Goal: Answer question/provide support

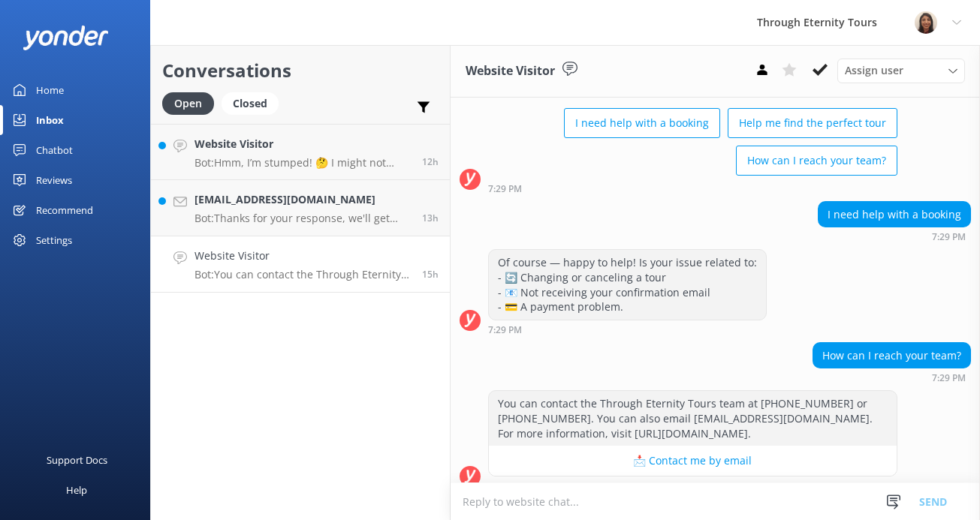
click at [275, 269] on p "Bot: You can contact the Through Eternity Tours team at [PHONE_NUMBER] or [PHON…" at bounding box center [302, 275] width 216 height 14
click at [554, 505] on textarea at bounding box center [715, 502] width 529 height 37
paste textarea "Hello, my name is [PERSON_NAME] from Through Eternity Tours. How can I assist y…"
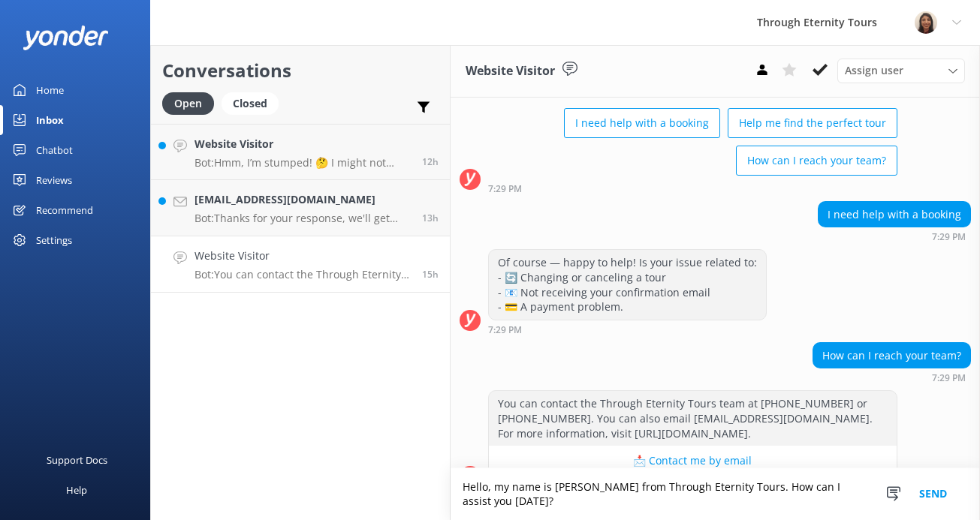
scroll to position [114, 0]
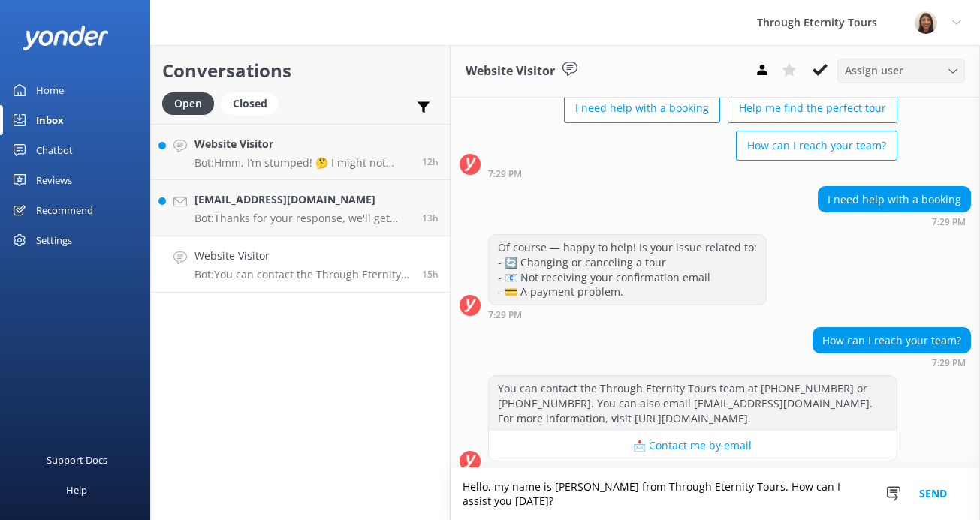
type textarea "Hello, my name is [PERSON_NAME] from Through Eternity Tours. How can I assist y…"
click at [751, 80] on div "Assign user [PERSON_NAME] [PERSON_NAME] [PERSON_NAME] Nadya Oks [PERSON_NAME] […" at bounding box center [901, 71] width 128 height 24
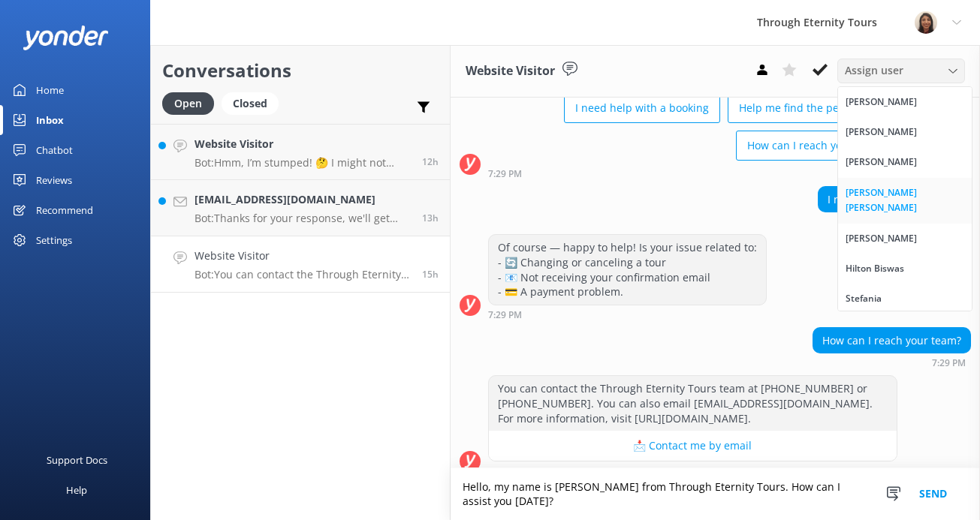
click at [751, 188] on div "[PERSON_NAME] [PERSON_NAME]" at bounding box center [905, 200] width 119 height 31
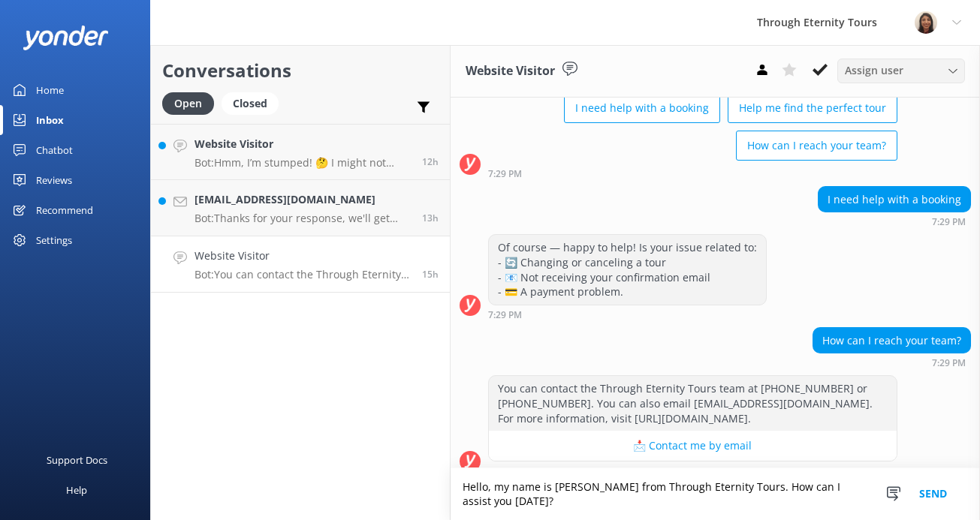
scroll to position [186, 0]
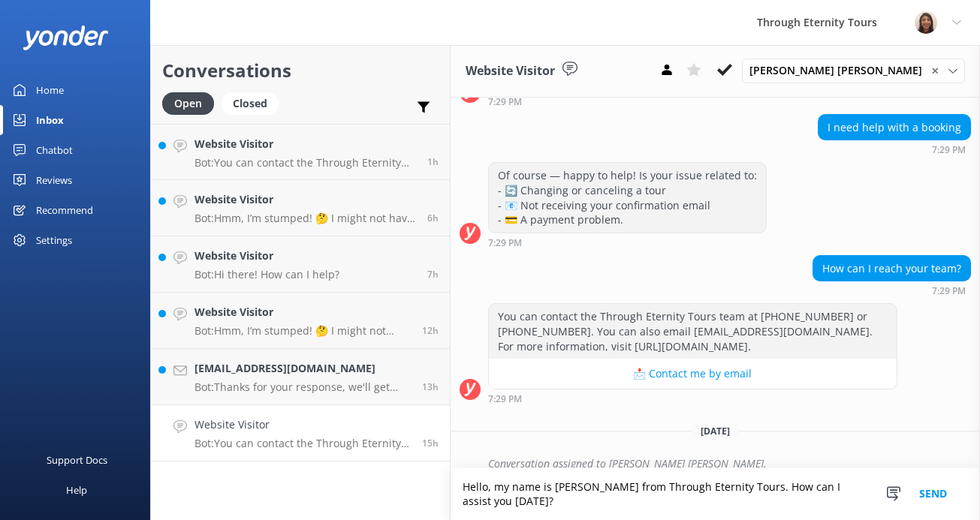
click at [751, 493] on button "Send" at bounding box center [933, 495] width 56 height 52
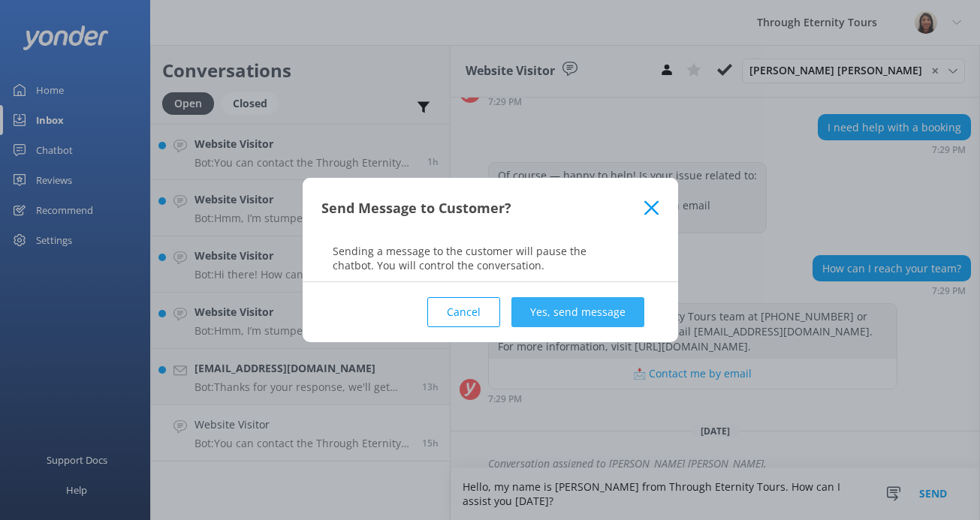
click at [591, 312] on button "Yes, send message" at bounding box center [577, 312] width 133 height 30
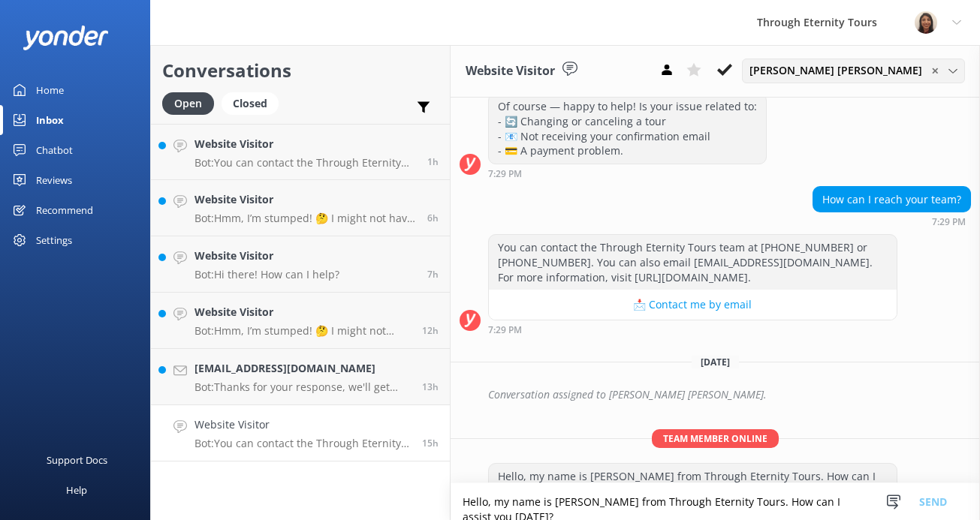
scroll to position [284, 0]
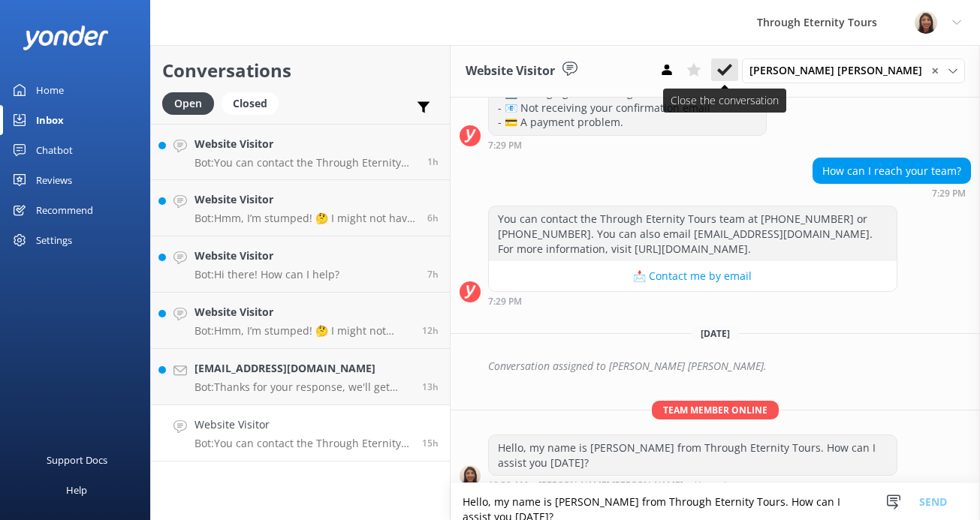
click at [738, 79] on button at bounding box center [724, 70] width 27 height 23
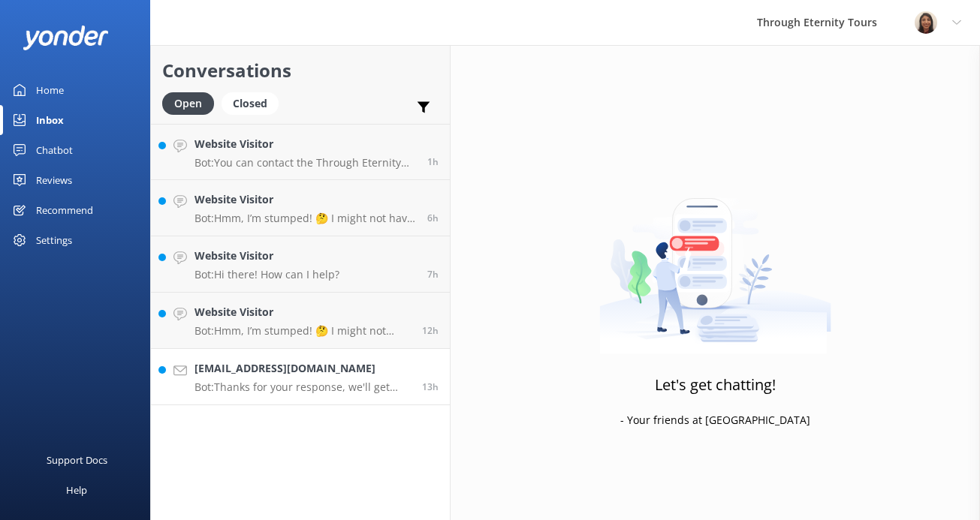
click at [357, 388] on p "Bot: Thanks for your response, we'll get back to you as soon as we can during o…" at bounding box center [302, 388] width 216 height 14
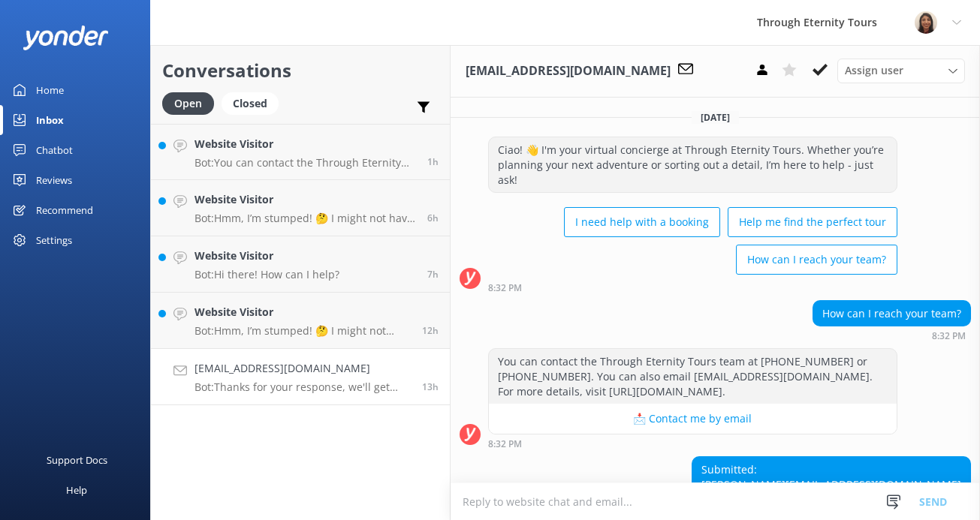
scroll to position [99, 0]
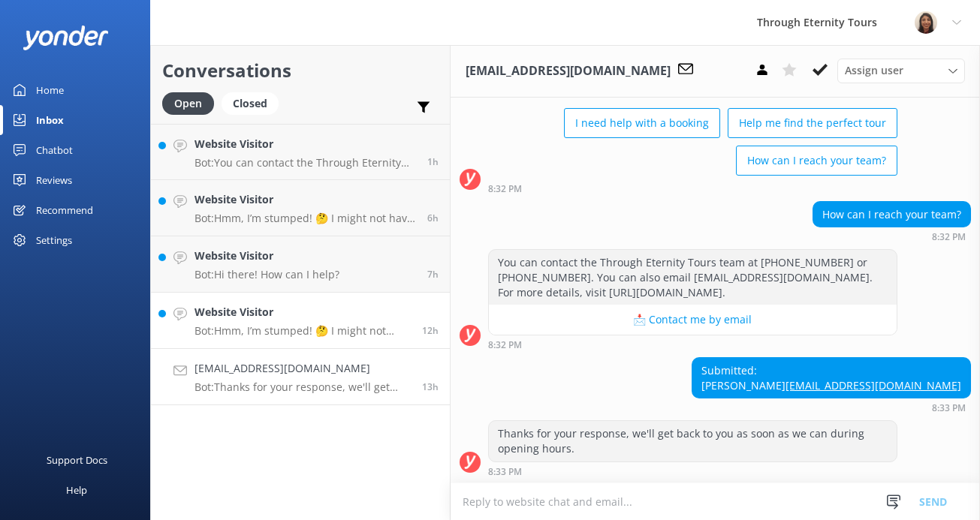
click at [314, 312] on h4 "Website Visitor" at bounding box center [302, 312] width 216 height 17
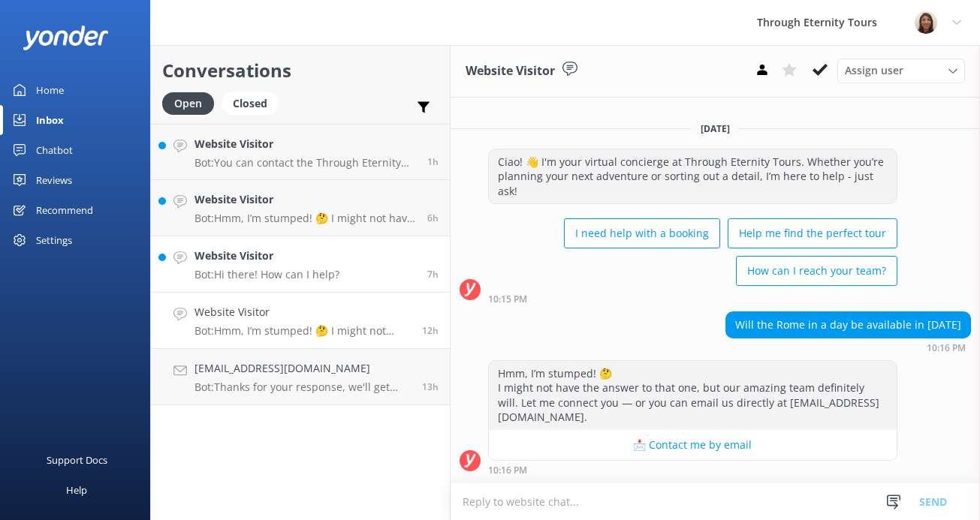
click at [306, 252] on h4 "Website Visitor" at bounding box center [266, 256] width 145 height 17
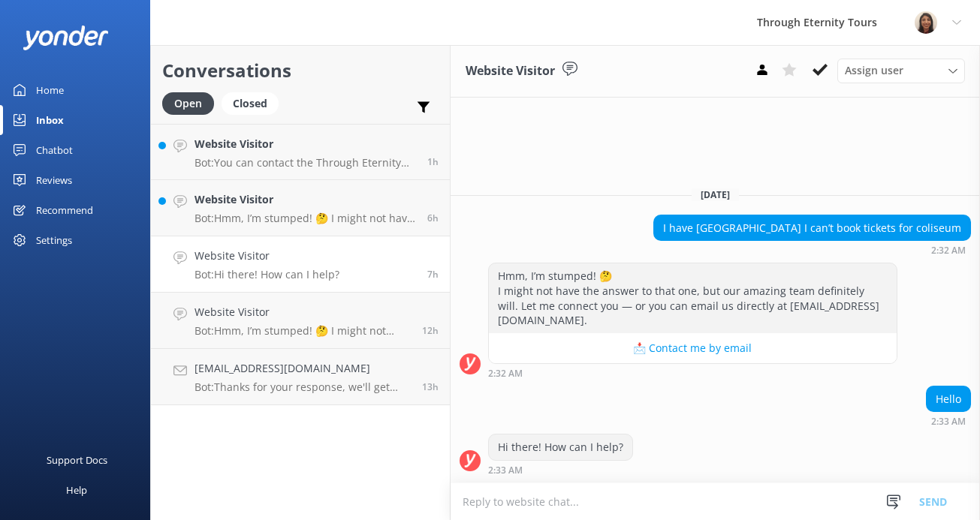
click at [532, 503] on textarea at bounding box center [715, 502] width 529 height 37
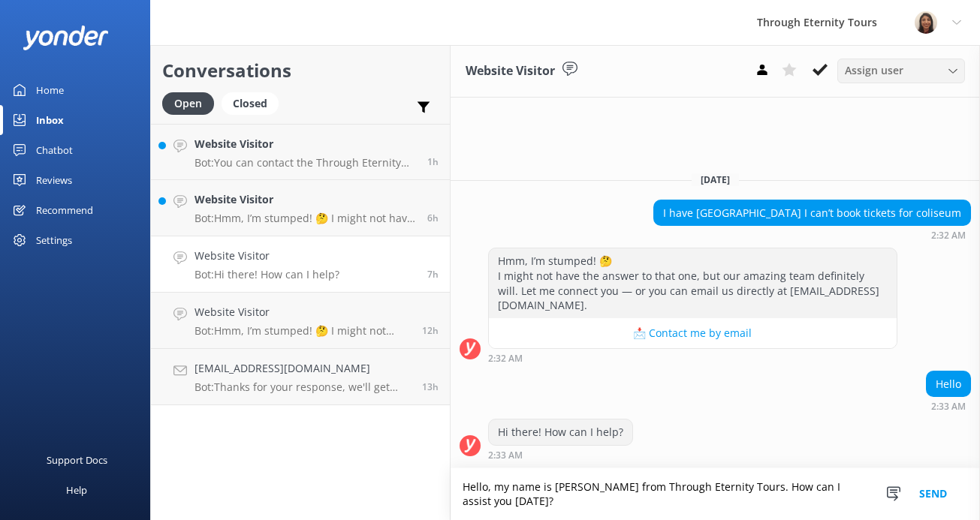
click at [751, 79] on span "Assign user" at bounding box center [874, 70] width 59 height 17
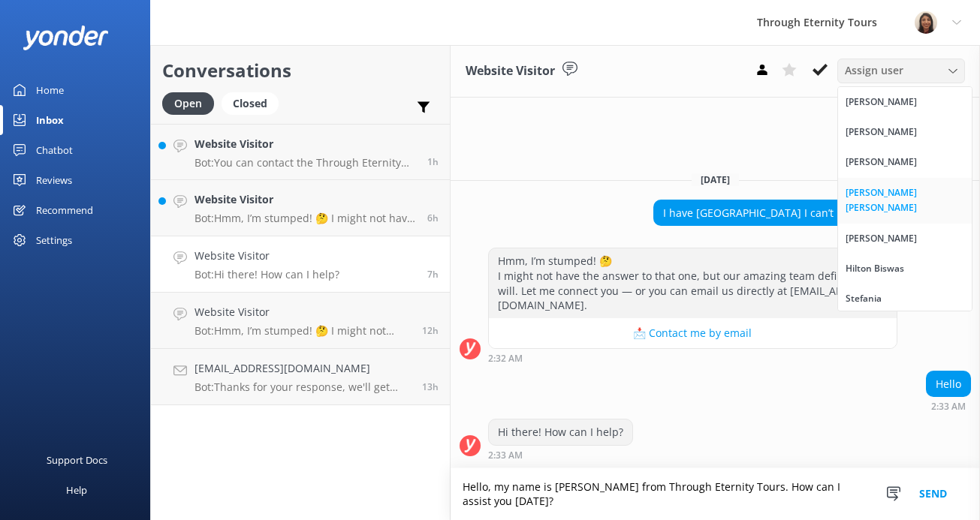
click at [751, 193] on div "[PERSON_NAME] [PERSON_NAME]" at bounding box center [905, 200] width 119 height 31
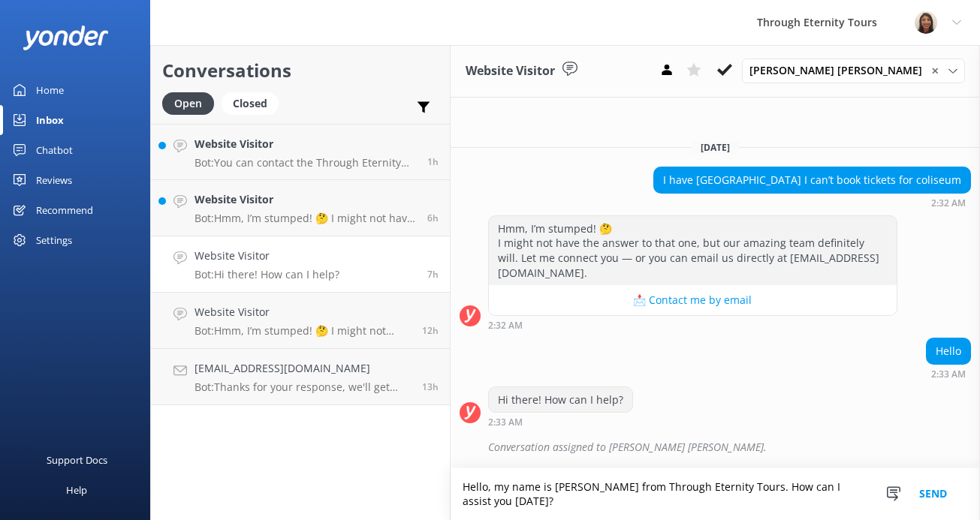
click at [675, 486] on textarea "Hello, my name is [PERSON_NAME] from Through Eternity Tours. How can I assist y…" at bounding box center [715, 495] width 529 height 52
click at [675, 485] on textarea "Hello, my name is [PERSON_NAME] from Through Eternity Tours. How can I assist y…" at bounding box center [715, 495] width 529 height 52
paste textarea "Hello, my name is [PERSON_NAME] from Through Eternity Tours. You have reached t…"
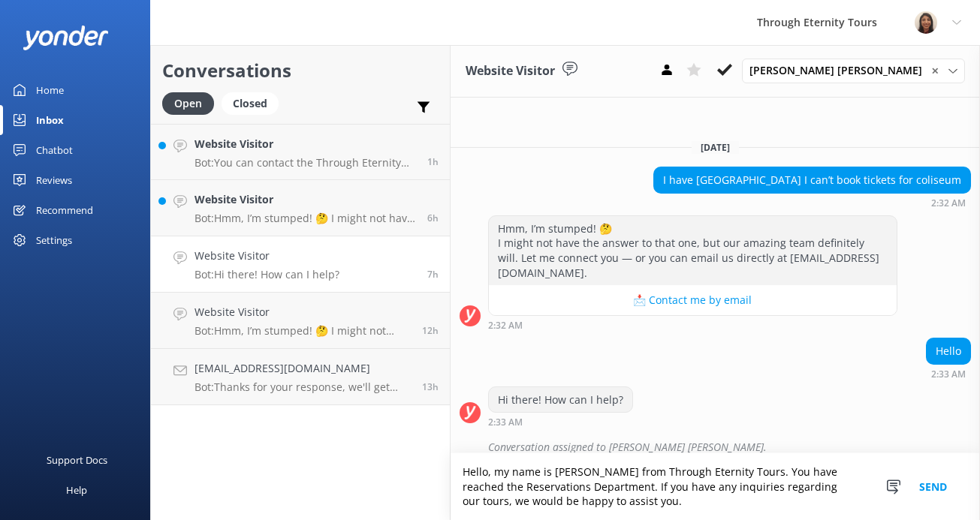
scroll to position [0, 0]
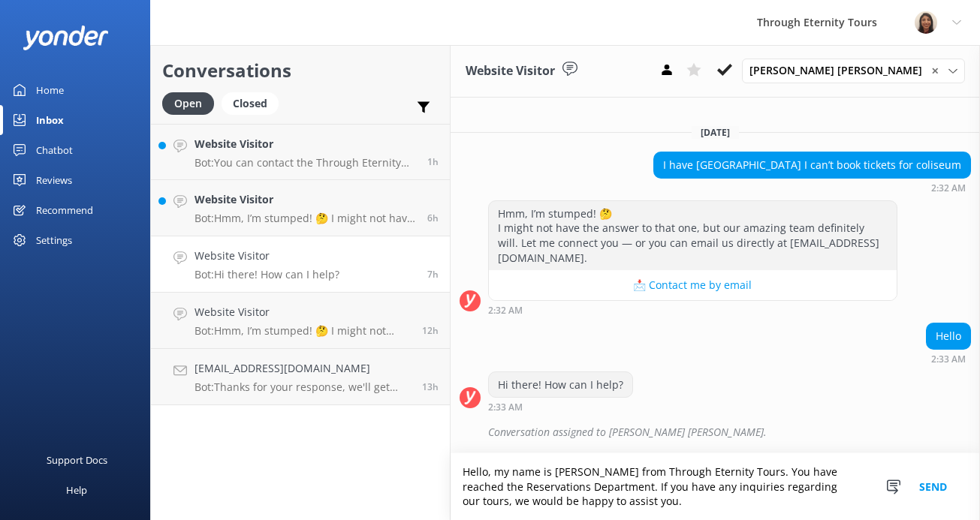
type textarea "Hello, my name is [PERSON_NAME] from Through Eternity Tours. You have reached t…"
click at [751, 484] on button "Send" at bounding box center [933, 487] width 56 height 67
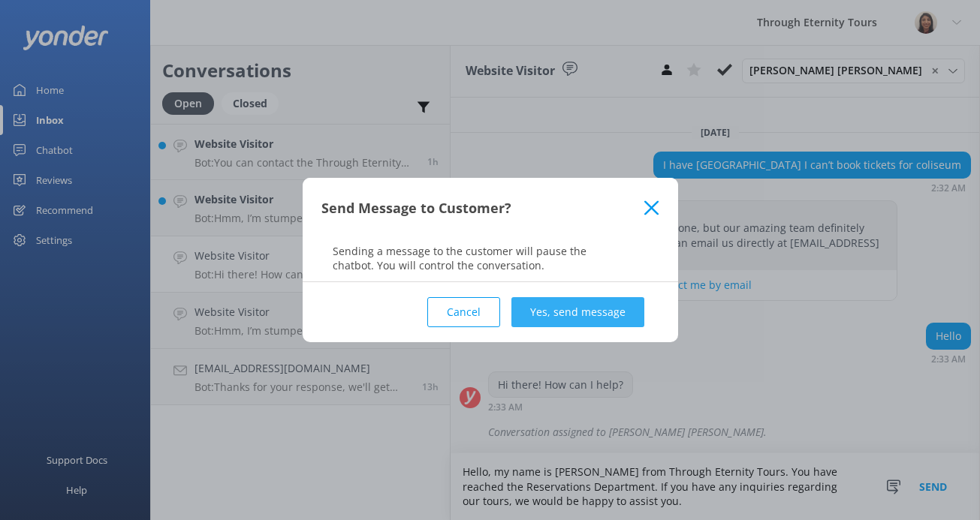
click at [623, 326] on button "Yes, send message" at bounding box center [577, 312] width 133 height 30
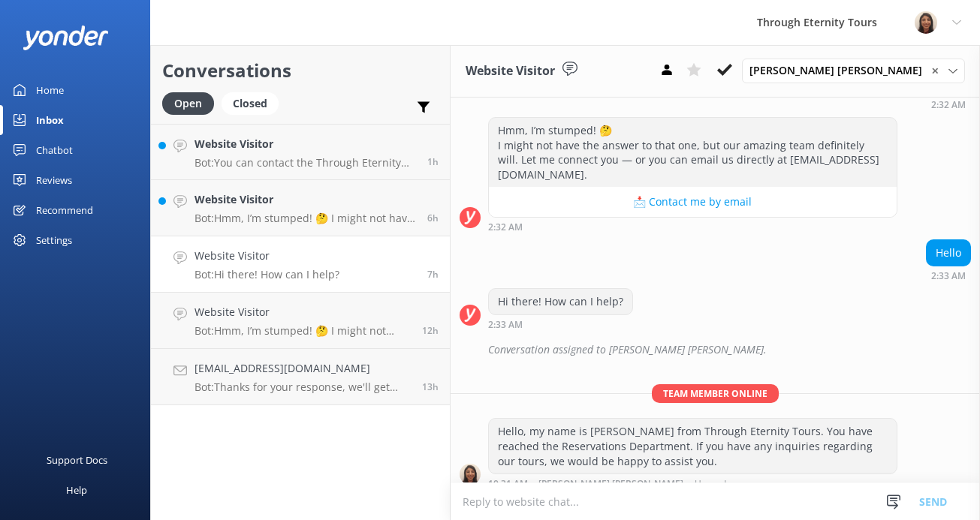
scroll to position [82, 0]
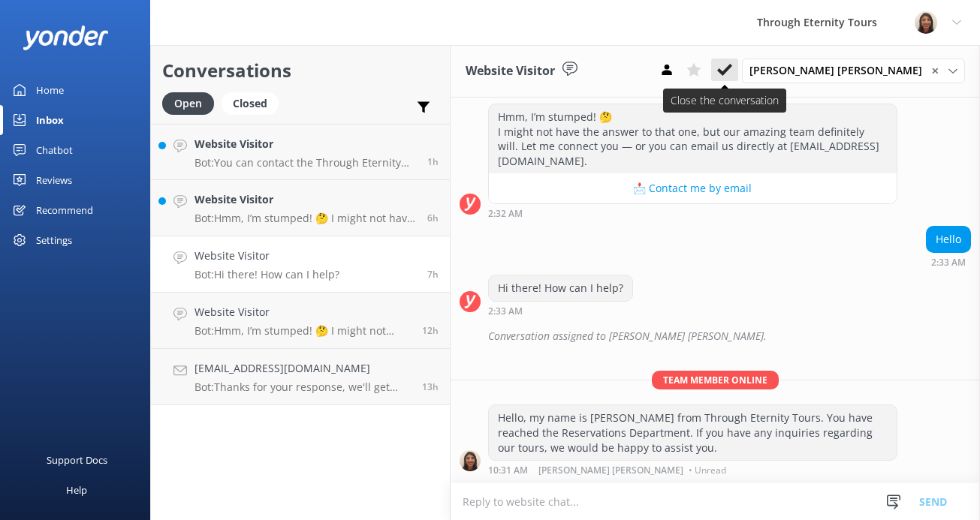
click at [732, 63] on icon at bounding box center [724, 69] width 15 height 15
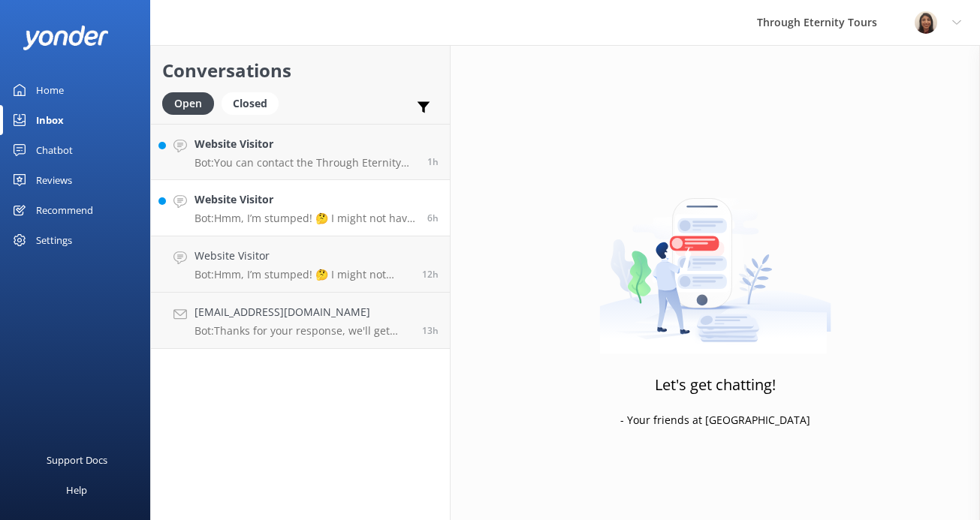
click at [266, 192] on h4 "Website Visitor" at bounding box center [305, 199] width 222 height 17
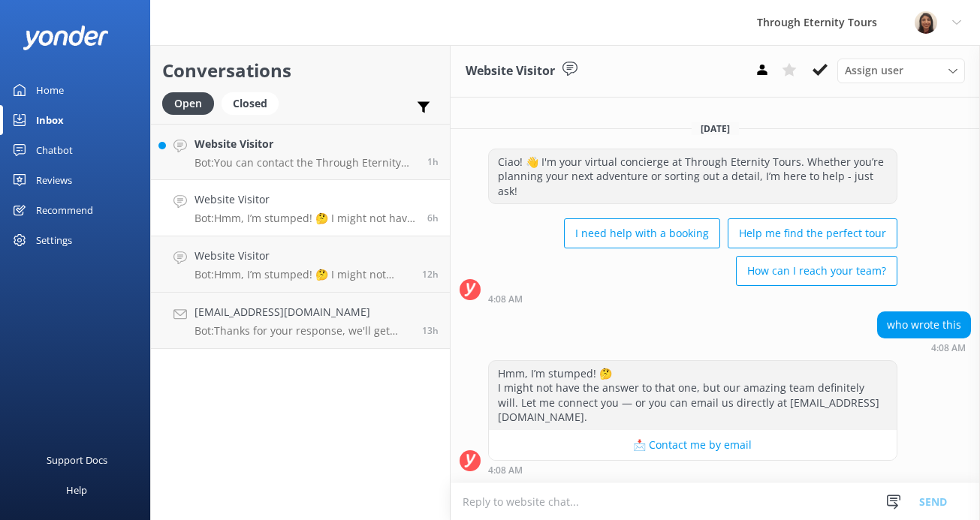
click at [531, 493] on textarea at bounding box center [715, 502] width 529 height 37
paste textarea "Hello, my name is [PERSON_NAME] from Through Eternity Tours. How can I assist y…"
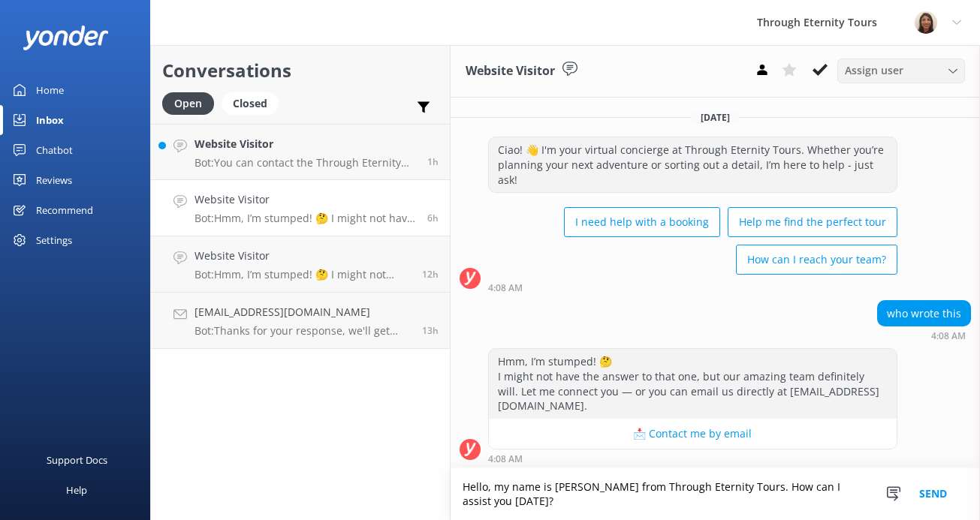
type textarea "Hello, my name is [PERSON_NAME] from Through Eternity Tours. How can I assist y…"
click at [751, 68] on span "Assign user" at bounding box center [874, 70] width 59 height 17
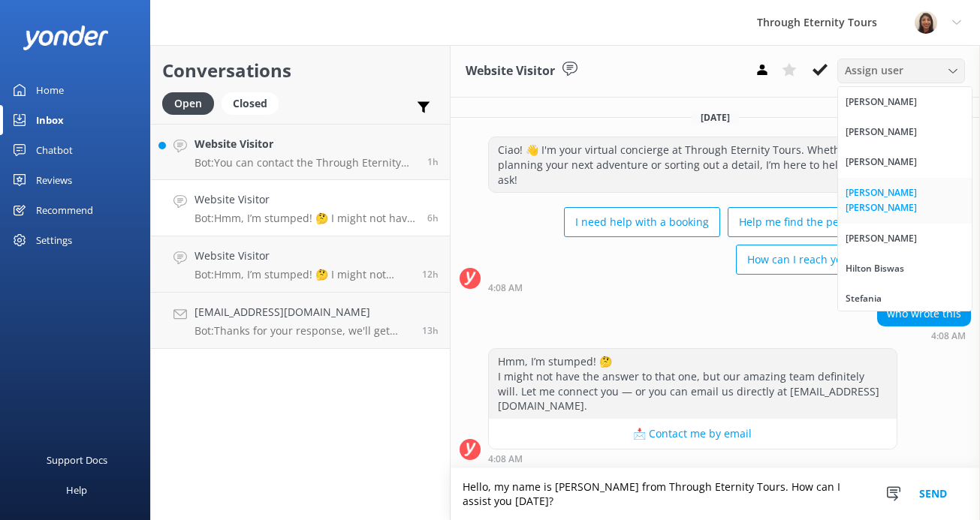
click at [751, 188] on div "[PERSON_NAME] [PERSON_NAME]" at bounding box center [905, 200] width 119 height 31
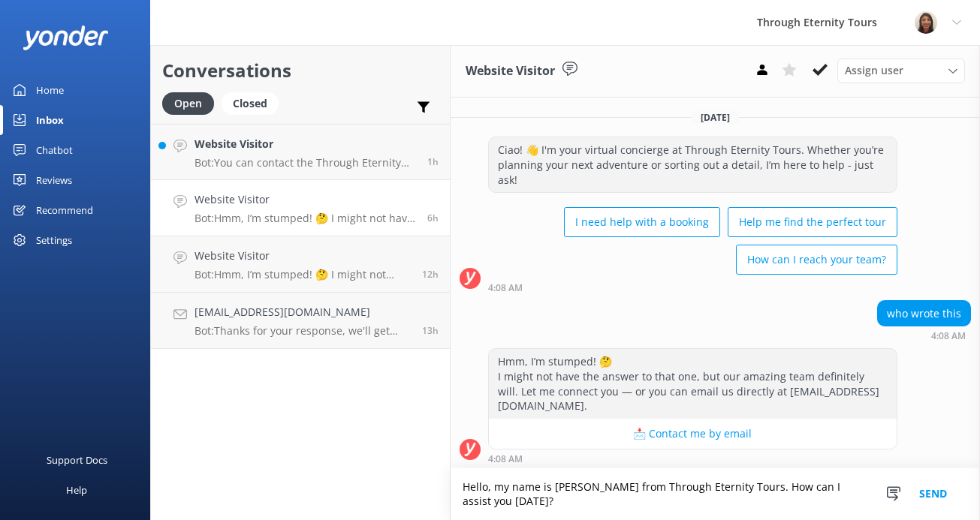
click at [751, 493] on button "Send" at bounding box center [933, 495] width 56 height 52
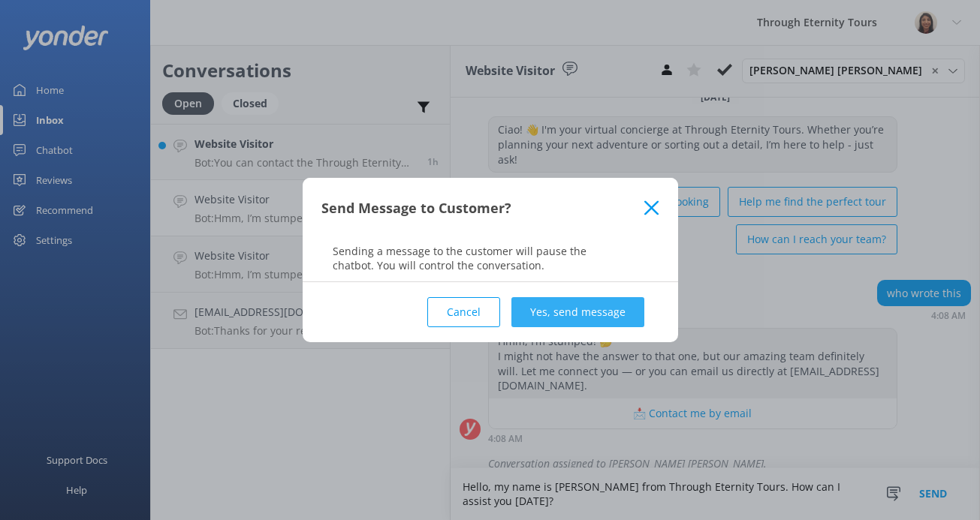
click at [598, 303] on button "Yes, send message" at bounding box center [577, 312] width 133 height 30
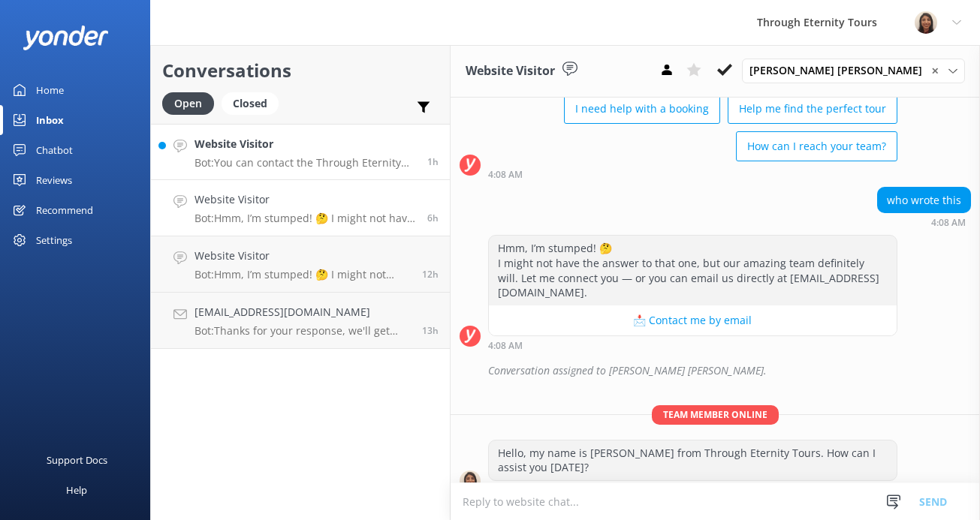
scroll to position [118, 0]
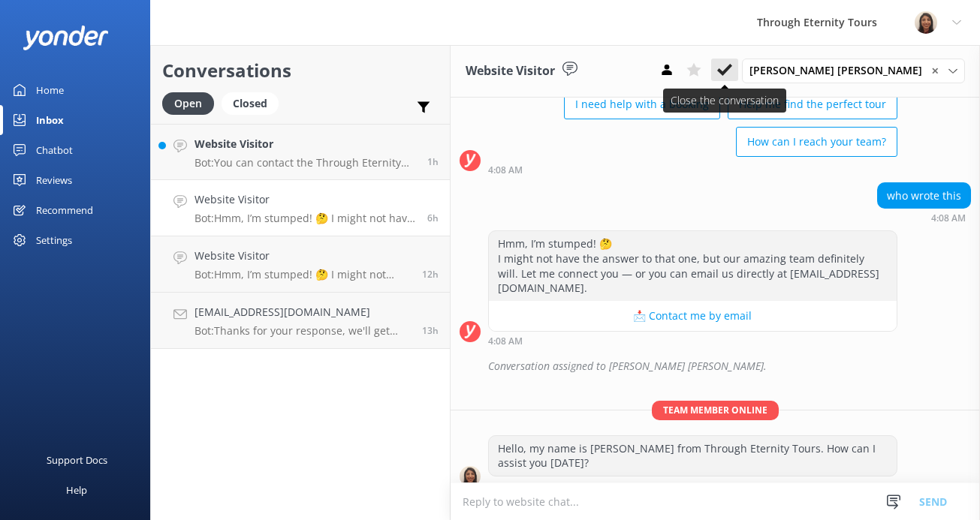
click at [732, 68] on icon at bounding box center [724, 69] width 15 height 15
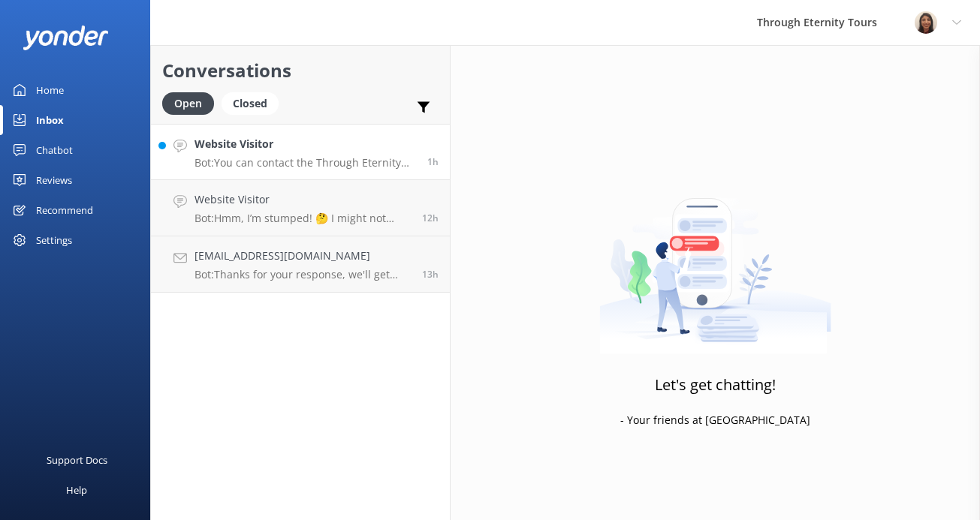
click at [310, 178] on link "Website Visitor Bot: You can contact the Through Eternity Tours team at [PHONE_…" at bounding box center [300, 152] width 299 height 56
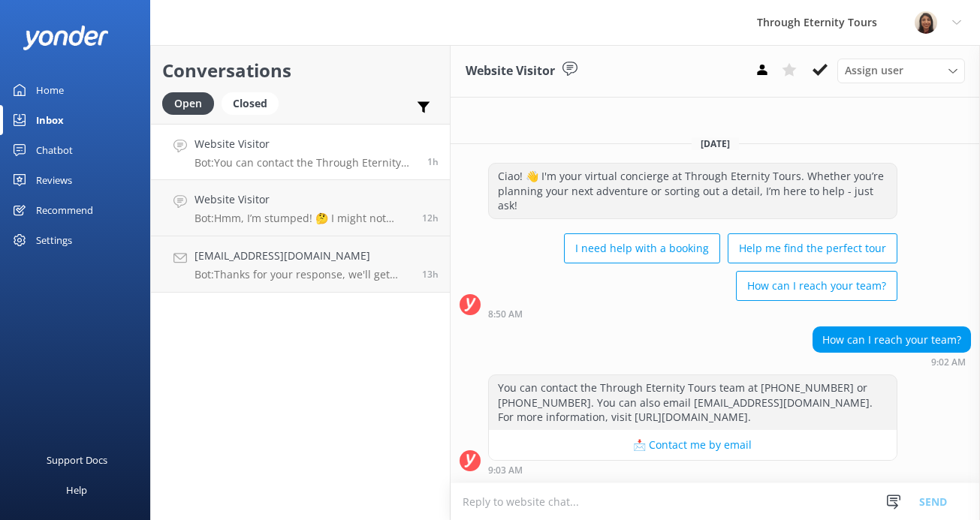
click at [546, 478] on div "You can contact the Through Eternity Tours team at [PHONE_NUMBER] or [PHONE_NUM…" at bounding box center [715, 429] width 529 height 108
click at [751, 71] on span "Assign user" at bounding box center [874, 70] width 59 height 17
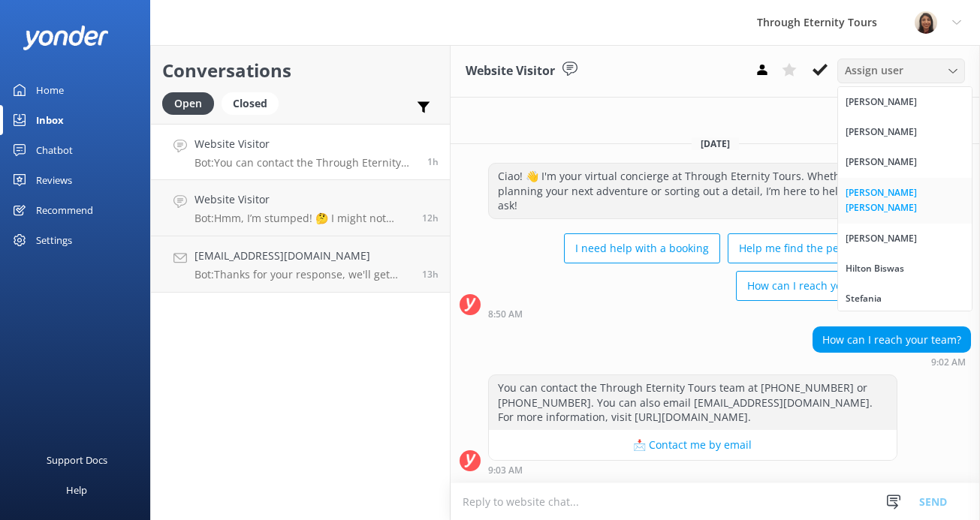
click at [751, 195] on div "[PERSON_NAME] [PERSON_NAME]" at bounding box center [905, 200] width 119 height 31
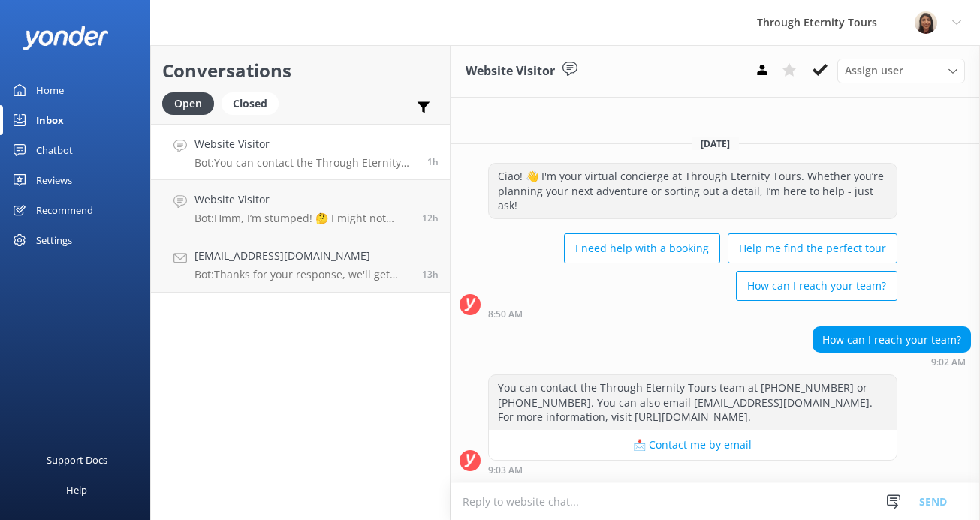
click at [599, 505] on textarea at bounding box center [715, 502] width 529 height 37
paste textarea "Hello, my name is [PERSON_NAME] from Through Eternity Tours. How can I assist y…"
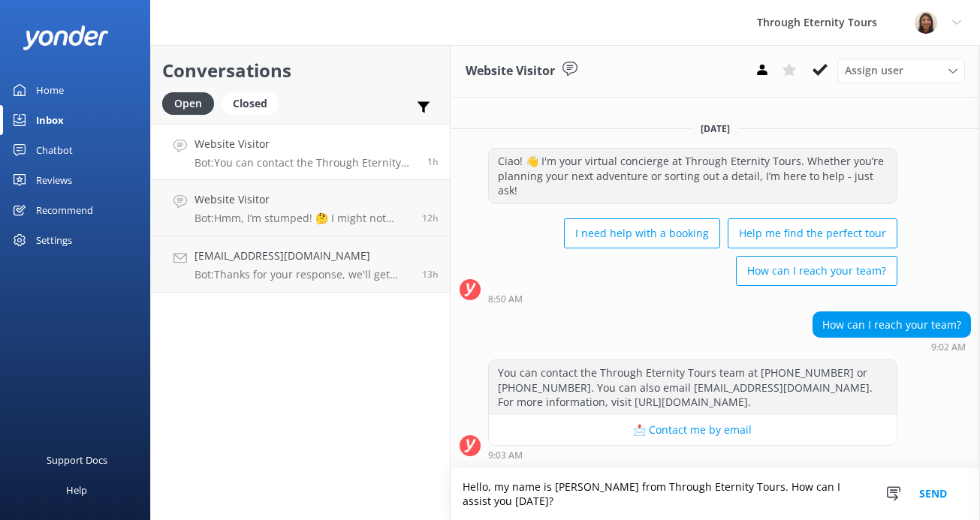
scroll to position [6, 0]
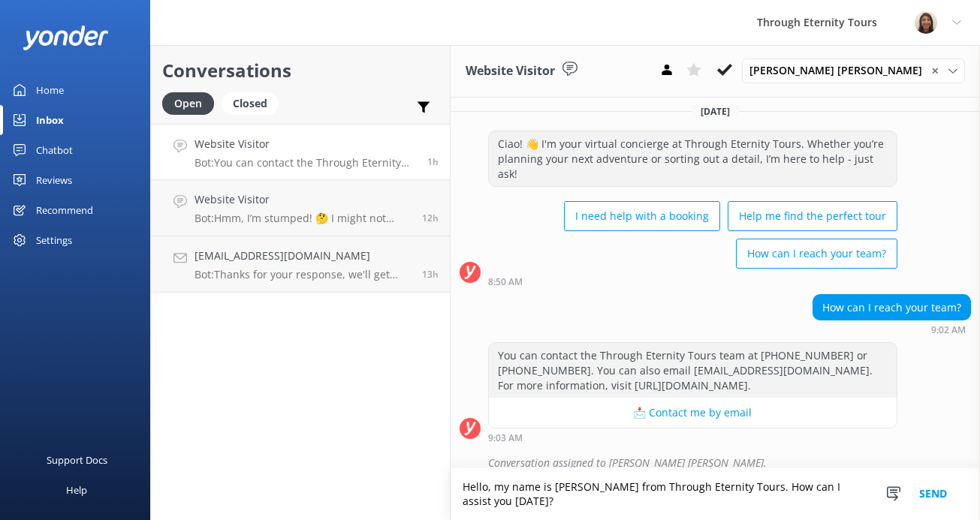
type textarea "Hello, my name is [PERSON_NAME] from Through Eternity Tours. How can I assist y…"
click at [751, 493] on button "Send" at bounding box center [933, 495] width 56 height 52
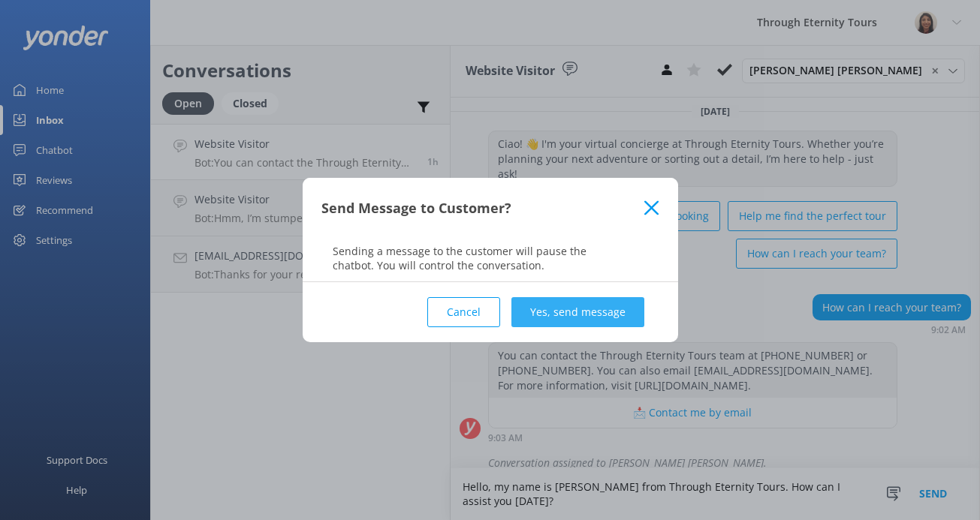
click at [602, 303] on button "Yes, send message" at bounding box center [577, 312] width 133 height 30
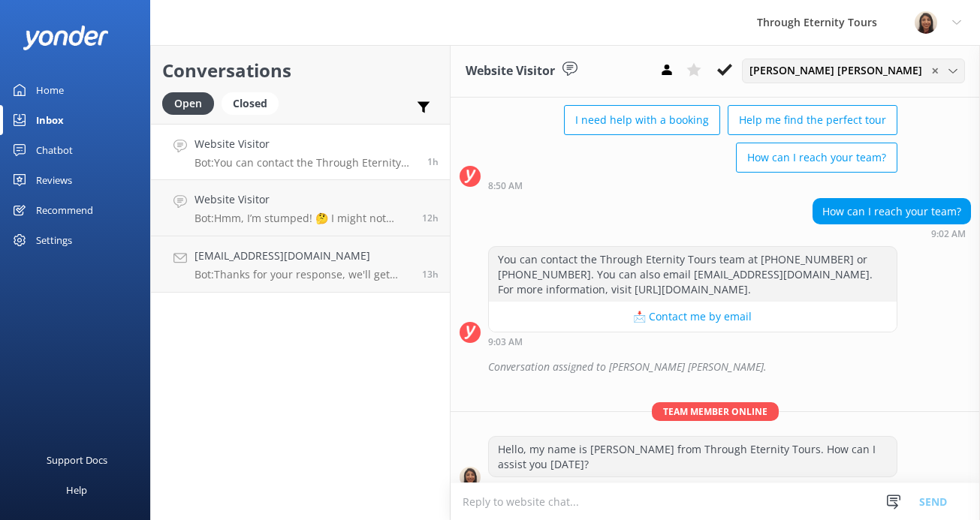
scroll to position [103, 0]
click at [751, 69] on span "[PERSON_NAME] [PERSON_NAME]" at bounding box center [840, 70] width 182 height 17
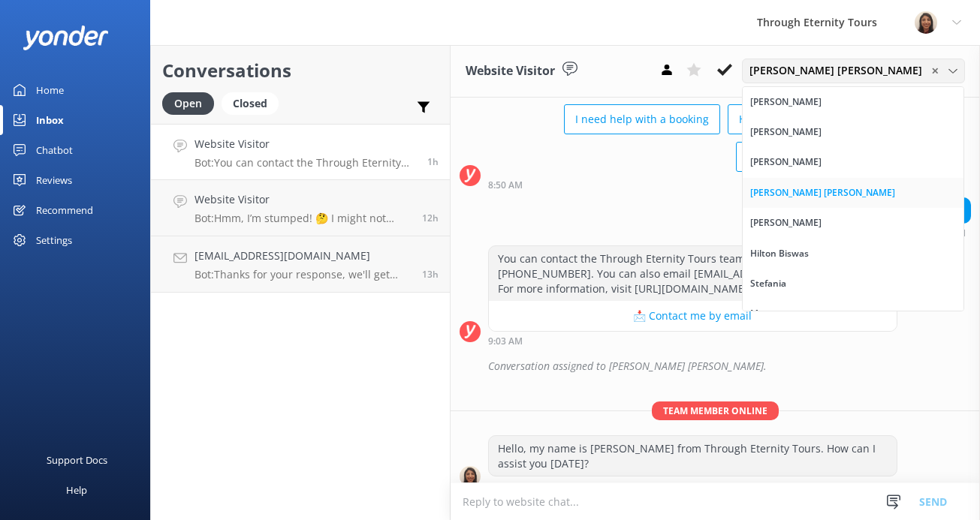
click at [751, 186] on div "[PERSON_NAME] [PERSON_NAME]" at bounding box center [822, 192] width 145 height 15
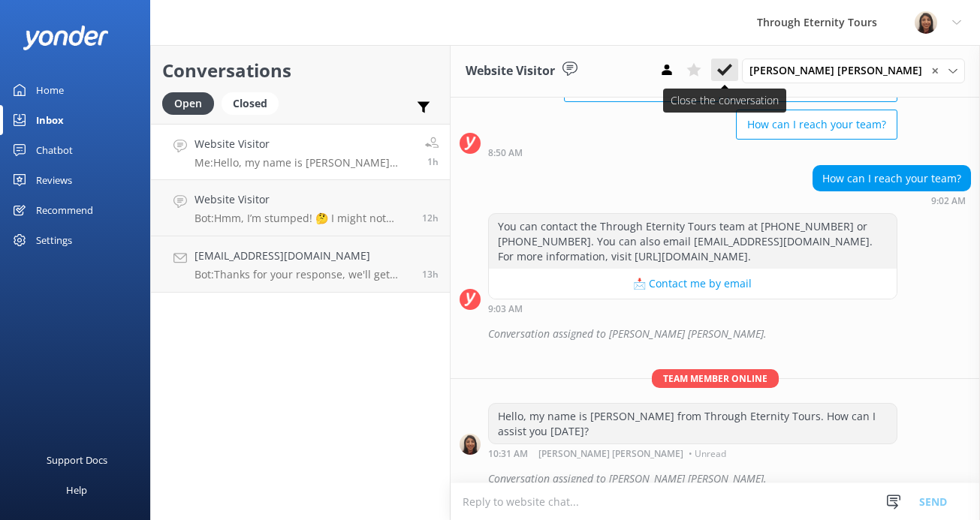
click at [732, 74] on icon at bounding box center [724, 69] width 15 height 15
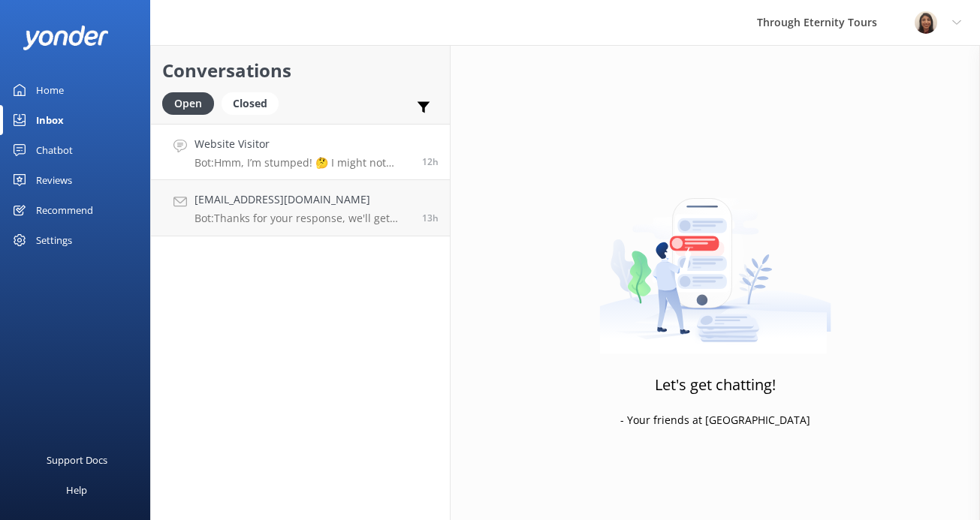
click at [314, 160] on p "Bot: Hmm, I’m stumped! 🤔 I might not have the answer to that one, but our amazi…" at bounding box center [302, 163] width 216 height 14
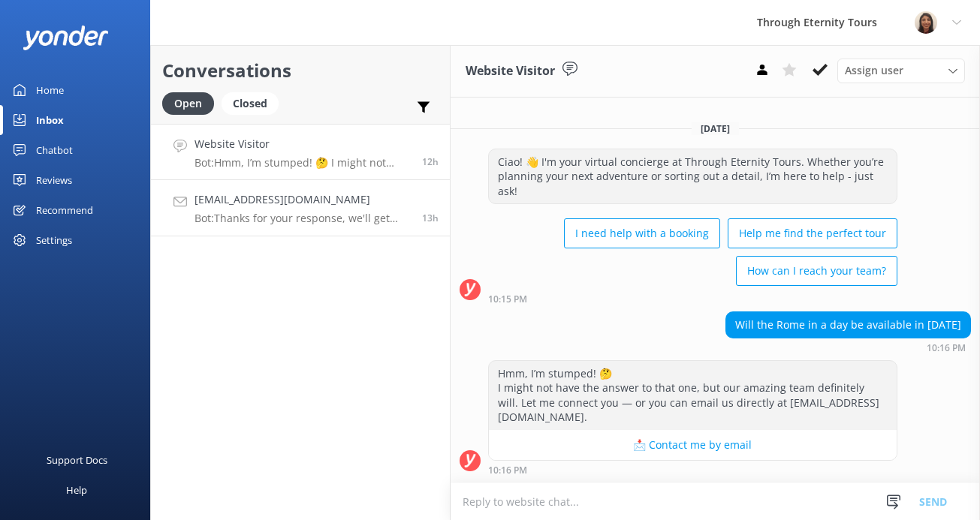
click at [346, 191] on h4 "[EMAIL_ADDRESS][DOMAIN_NAME]" at bounding box center [302, 199] width 216 height 17
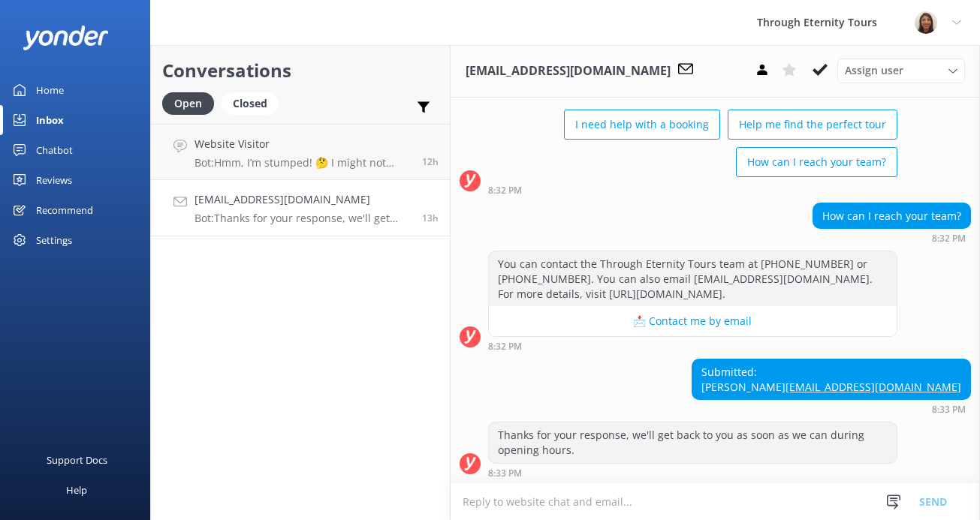
scroll to position [99, 0]
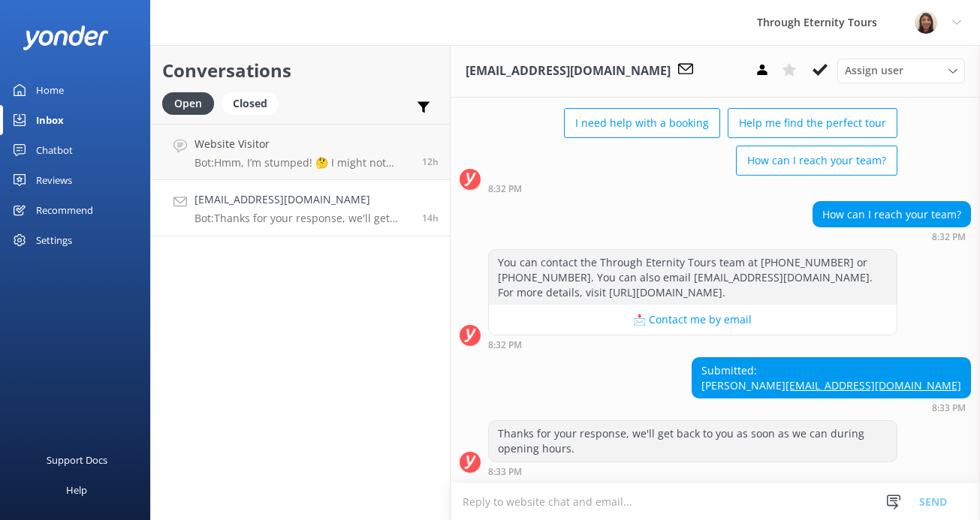
click at [751, 370] on div "Submitted: [PERSON_NAME] [EMAIL_ADDRESS][DOMAIN_NAME]" at bounding box center [831, 378] width 278 height 40
copy div "[PERSON_NAME]"
copy link "[EMAIL_ADDRESS][DOMAIN_NAME]"
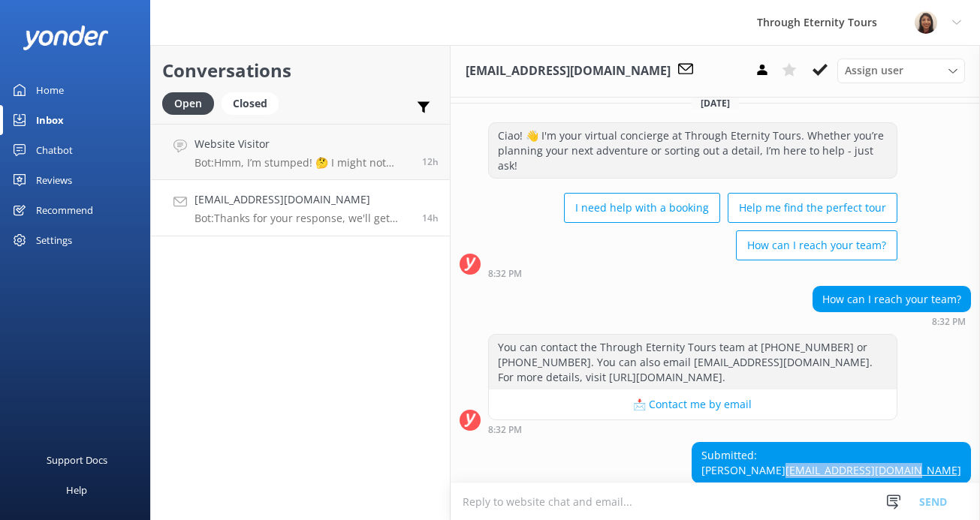
scroll to position [0, 0]
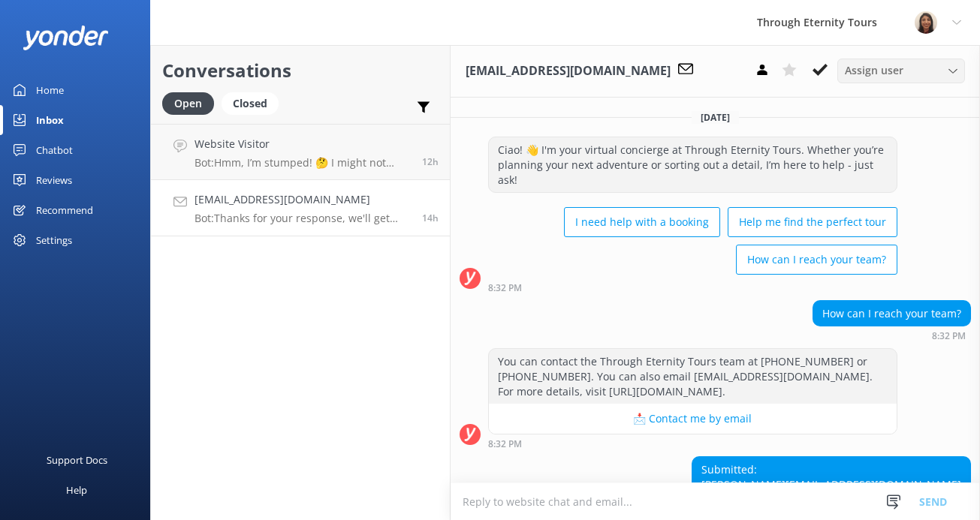
click at [751, 66] on span "Assign user" at bounding box center [874, 70] width 59 height 17
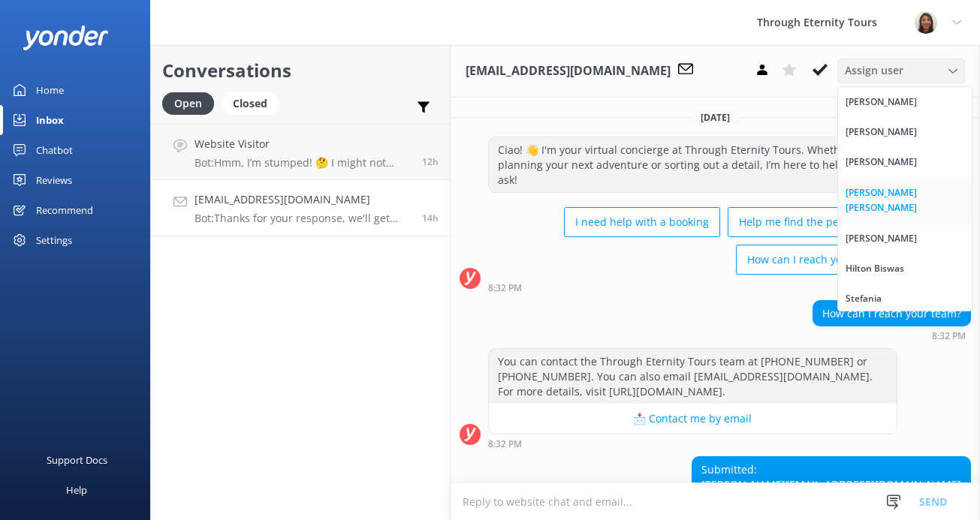
click at [751, 194] on div "[PERSON_NAME] [PERSON_NAME]" at bounding box center [905, 200] width 119 height 31
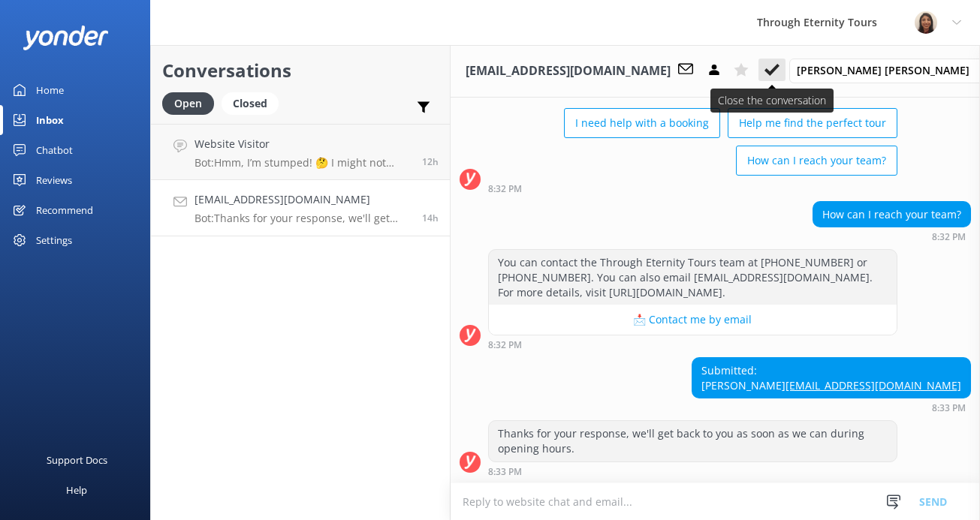
scroll to position [171, 0]
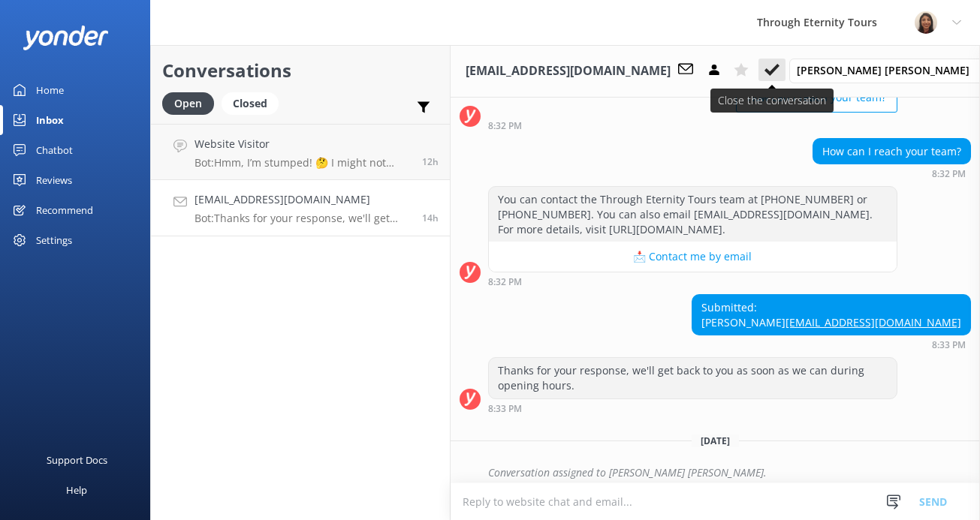
click at [751, 67] on icon at bounding box center [771, 69] width 15 height 15
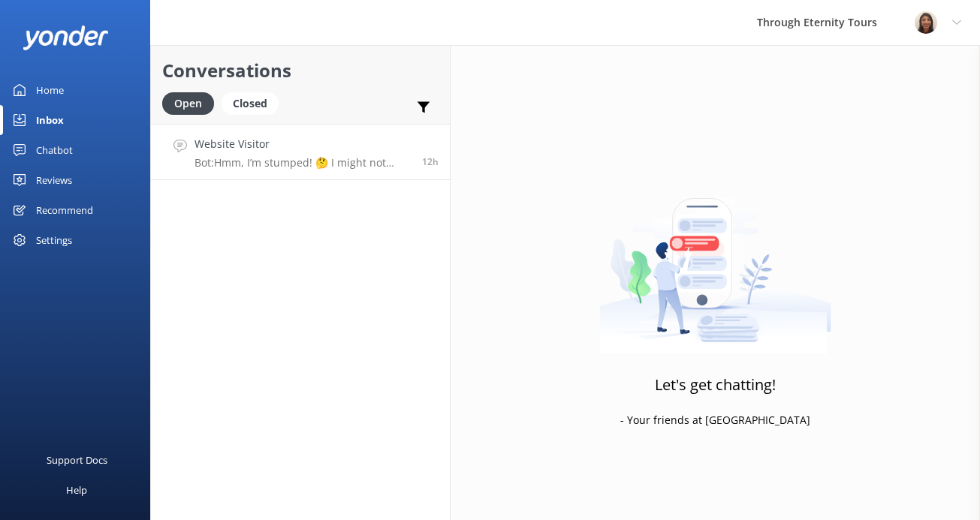
click at [265, 161] on p "Bot: Hmm, I’m stumped! 🤔 I might not have the answer to that one, but our amazi…" at bounding box center [302, 163] width 216 height 14
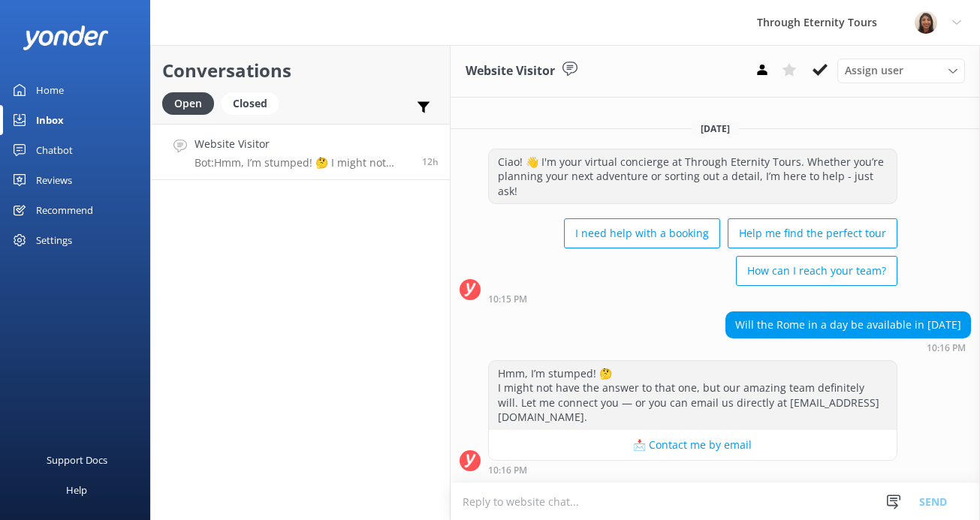
click at [645, 497] on textarea at bounding box center [715, 502] width 529 height 37
paste textarea "Hello, my name is [PERSON_NAME] from Through Eternity Tours. Thank you for your…"
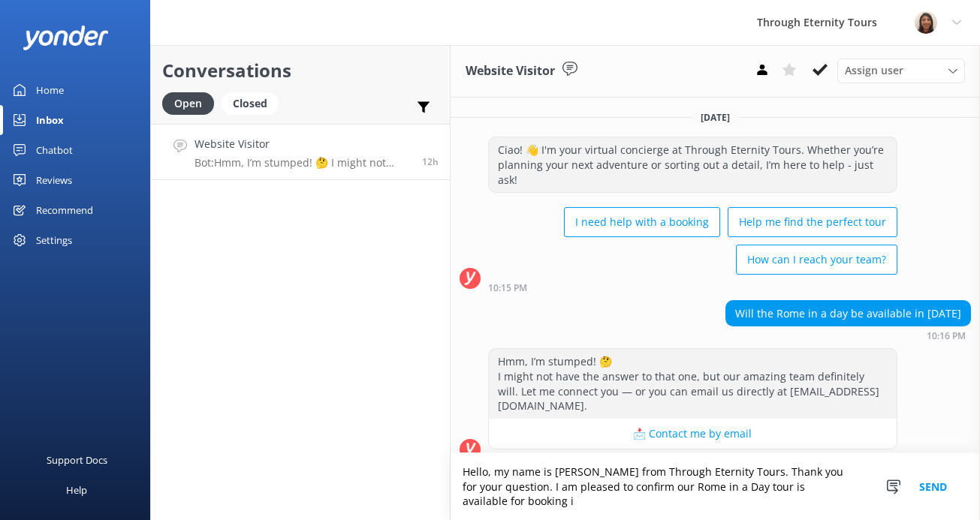
scroll to position [3, 0]
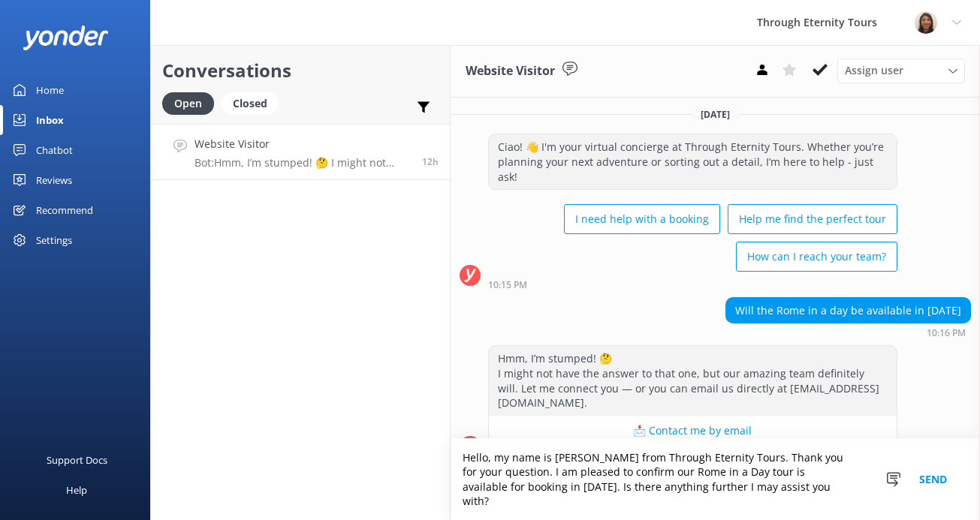
type textarea "Hello, my name is [PERSON_NAME] from Through Eternity Tours. Thank you for your…"
click at [751, 490] on button "Send" at bounding box center [933, 479] width 56 height 81
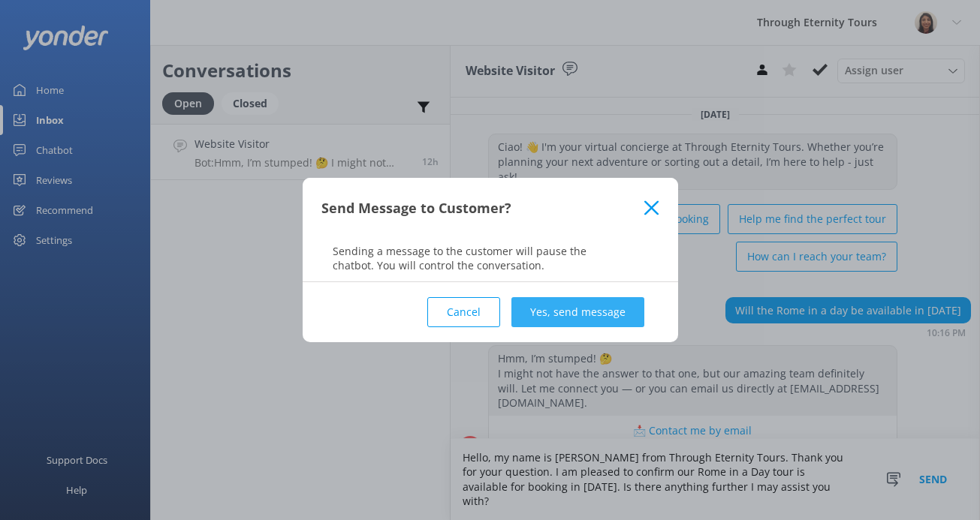
click at [553, 303] on button "Yes, send message" at bounding box center [577, 312] width 133 height 30
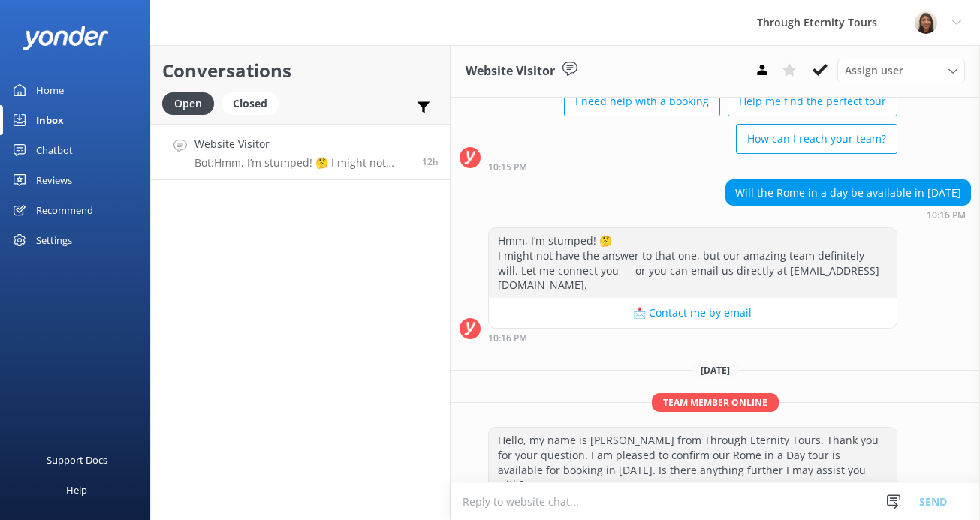
scroll to position [128, 0]
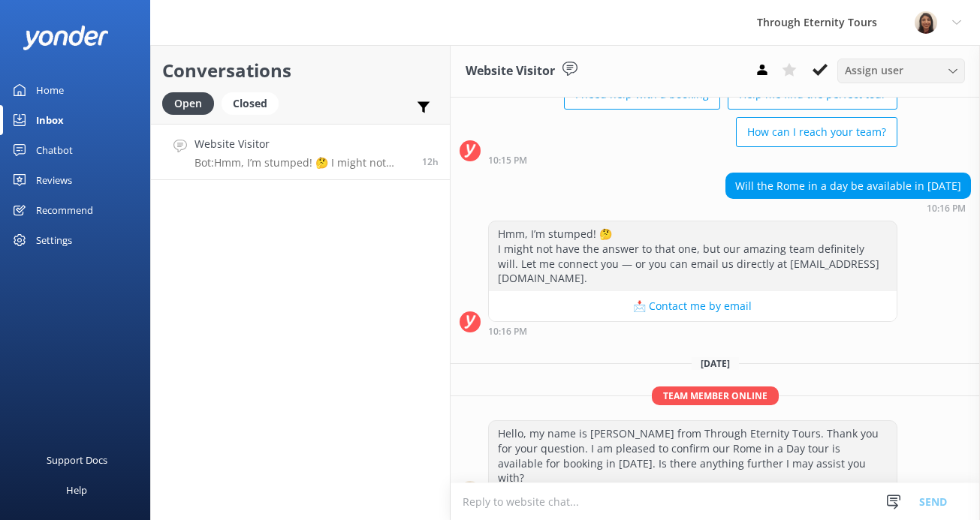
click at [751, 68] on span "Assign user" at bounding box center [874, 70] width 59 height 17
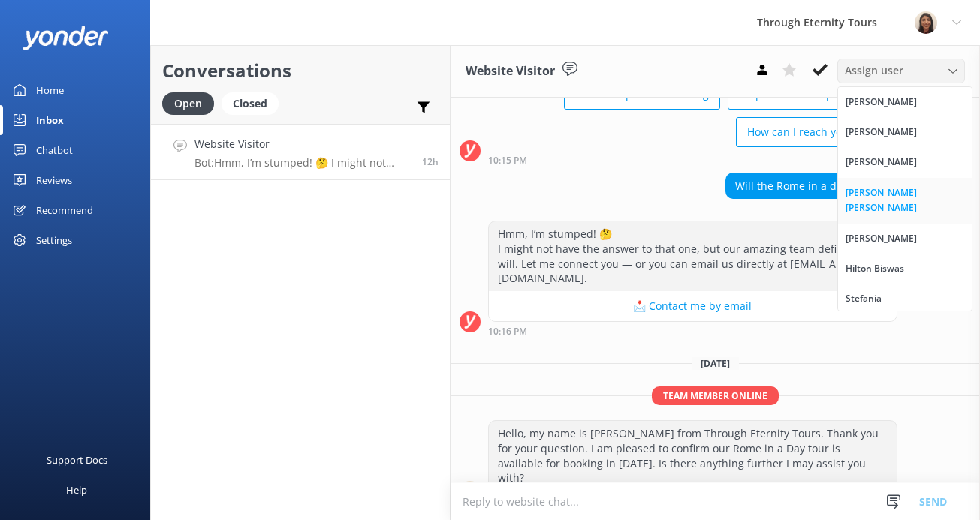
click at [751, 197] on div "[PERSON_NAME] [PERSON_NAME]" at bounding box center [905, 200] width 119 height 31
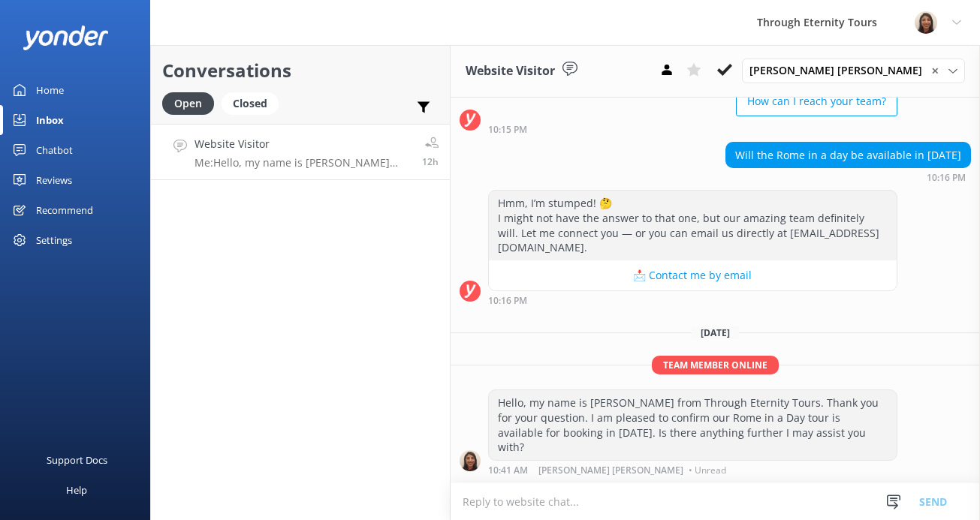
scroll to position [161, 0]
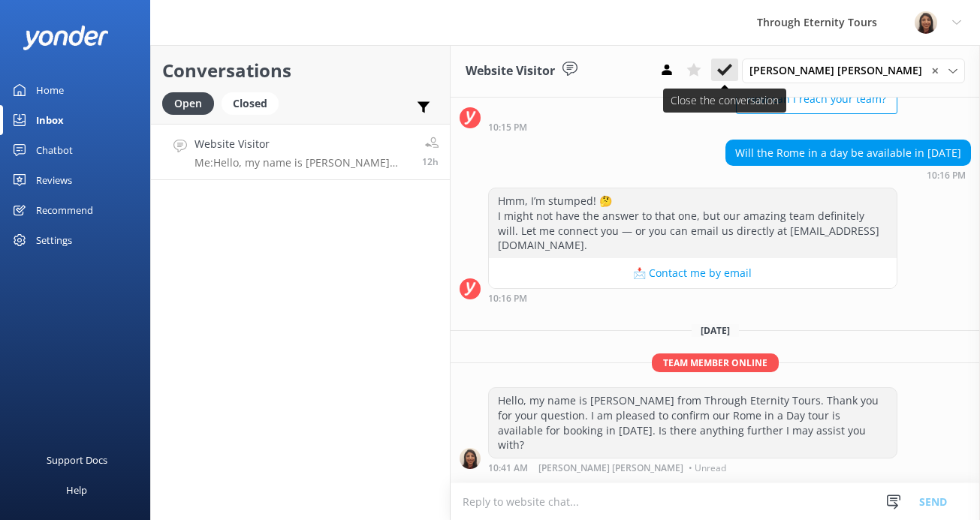
click at [732, 70] on icon at bounding box center [724, 69] width 15 height 15
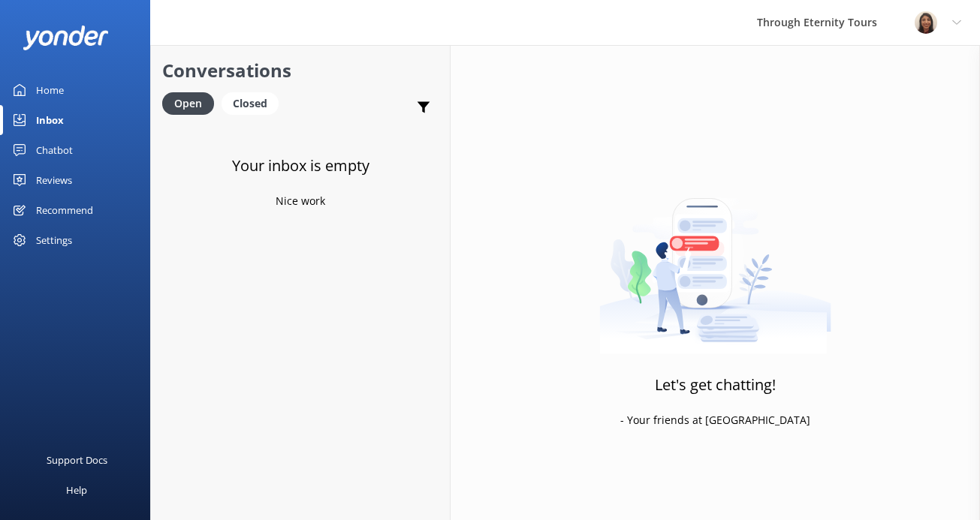
click at [62, 89] on div "Home" at bounding box center [50, 90] width 28 height 30
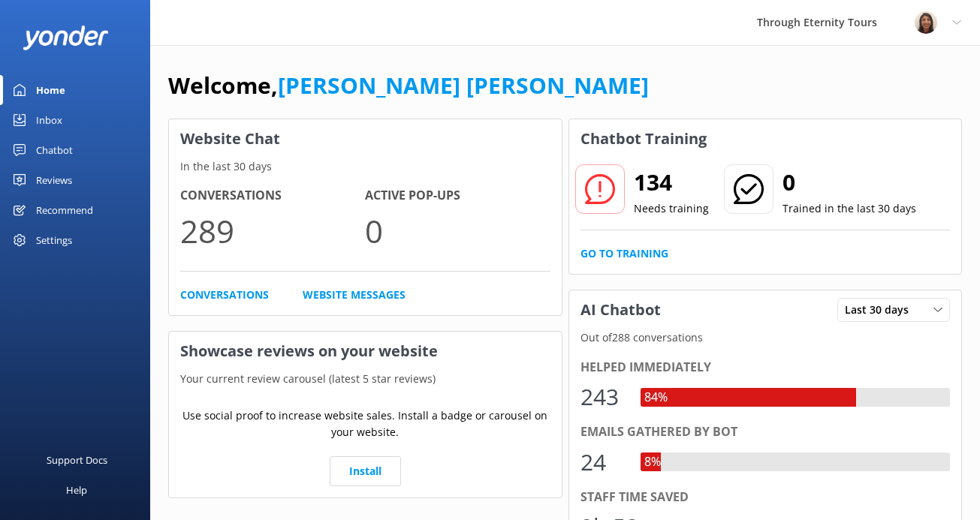
scroll to position [41, 0]
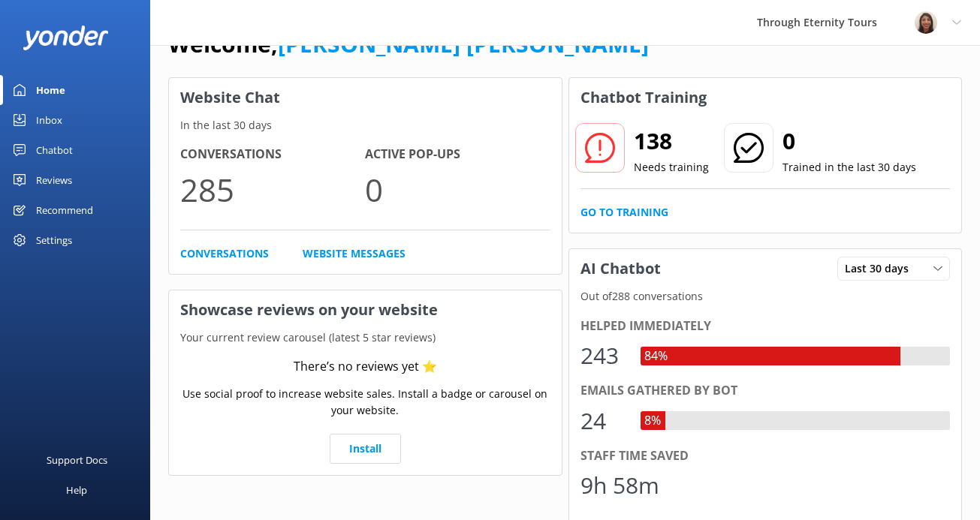
click at [59, 125] on div "Inbox" at bounding box center [49, 120] width 26 height 30
